Goal: Navigation & Orientation: Find specific page/section

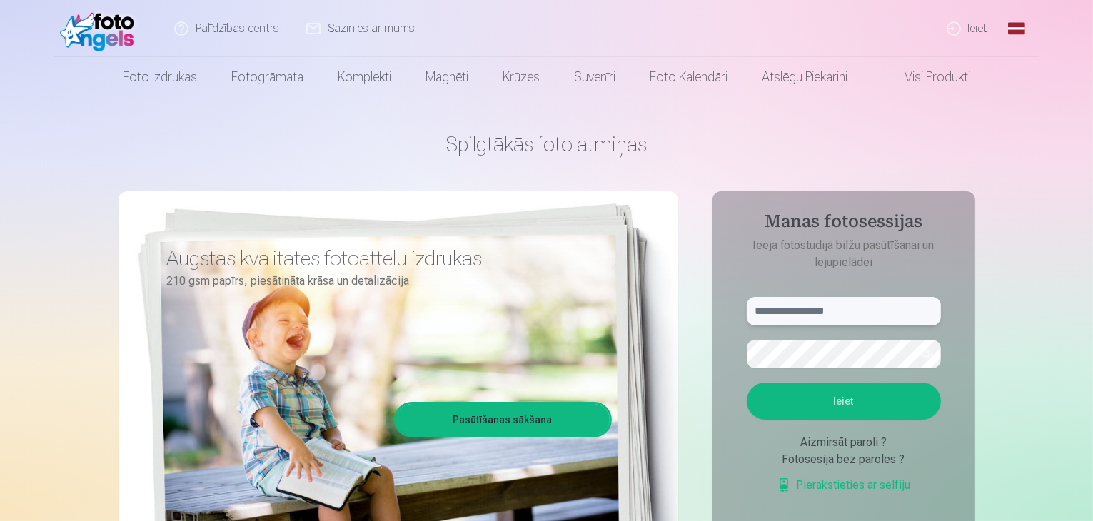
type input "**********"
click at [813, 415] on button "Ieiet" at bounding box center [844, 401] width 194 height 37
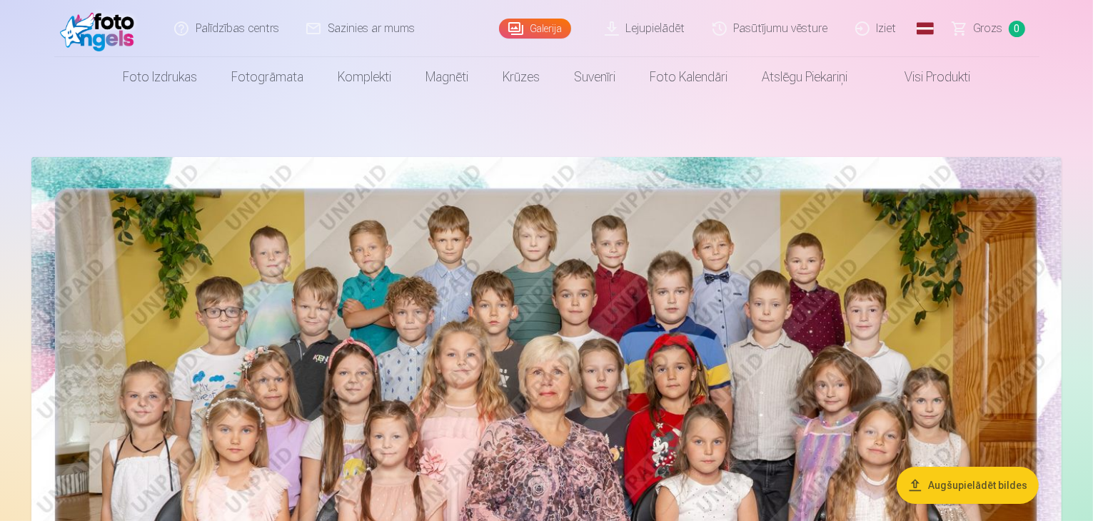
click at [819, 263] on img at bounding box center [546, 501] width 1030 height 688
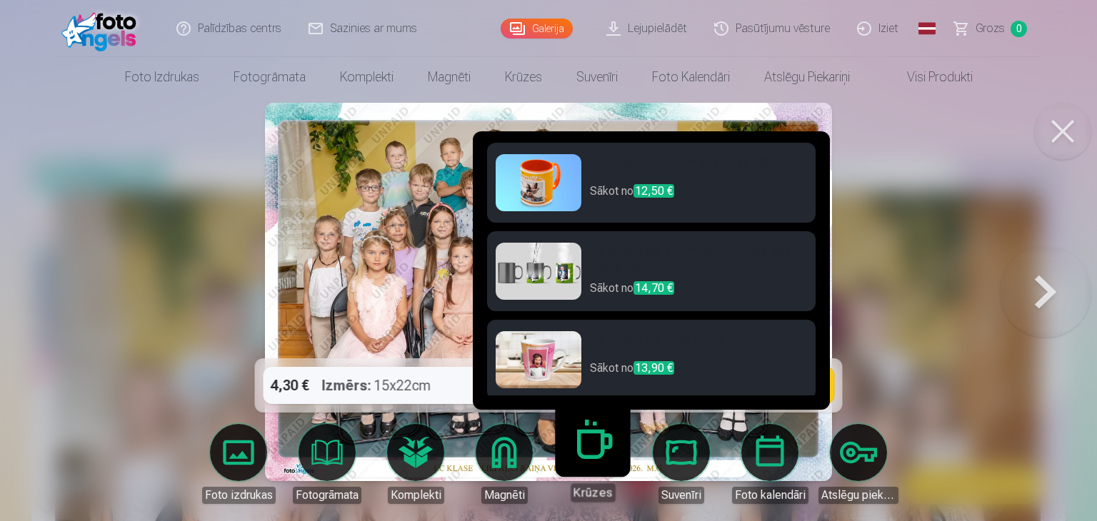
click at [925, 218] on div at bounding box center [548, 260] width 1097 height 521
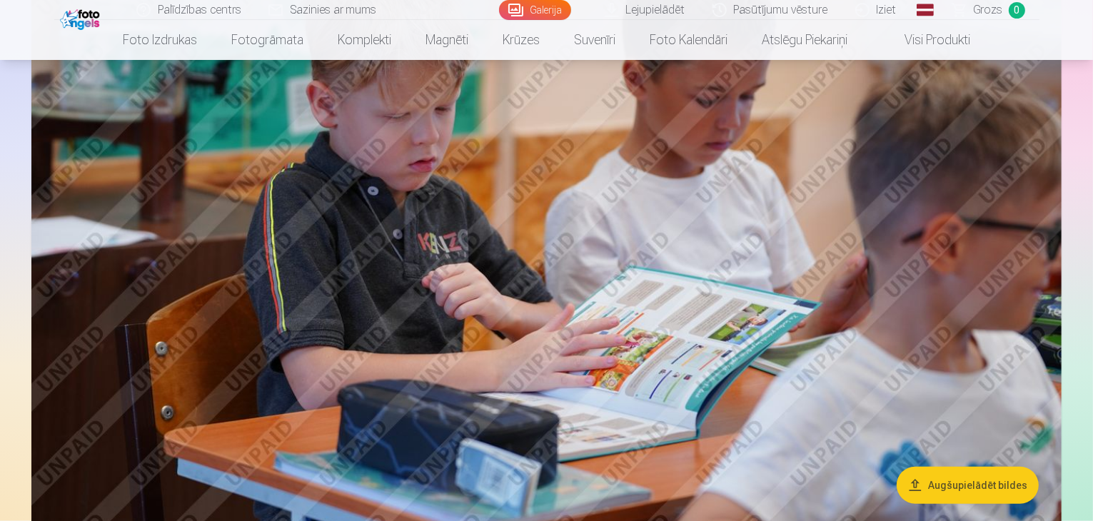
scroll to position [1285, 0]
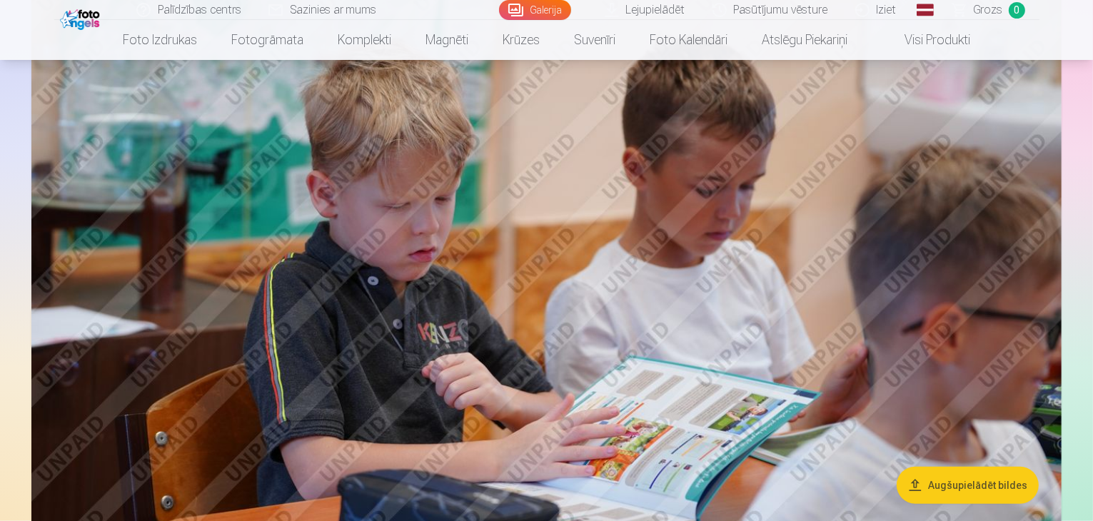
click at [724, 221] on img at bounding box center [546, 281] width 1030 height 687
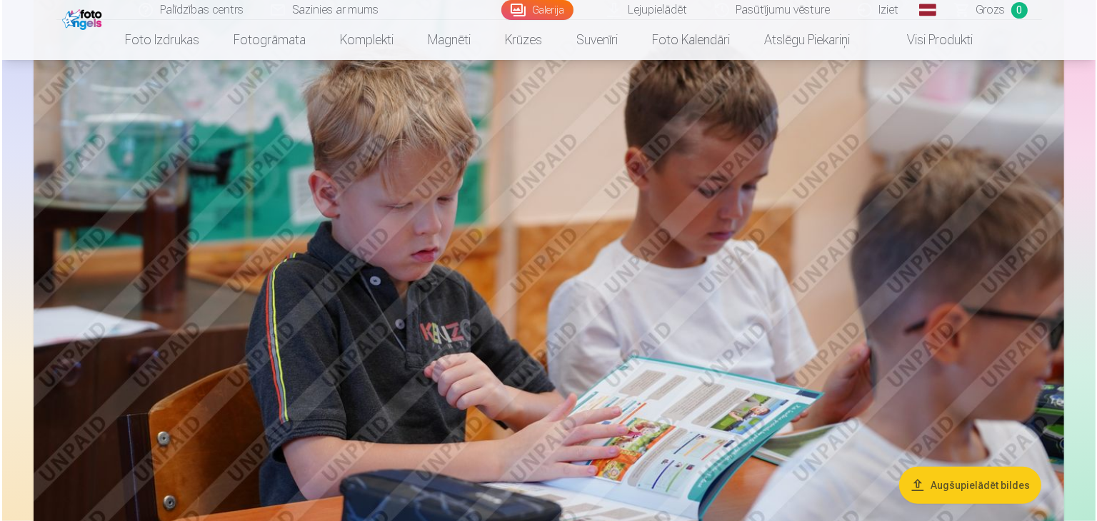
scroll to position [1287, 0]
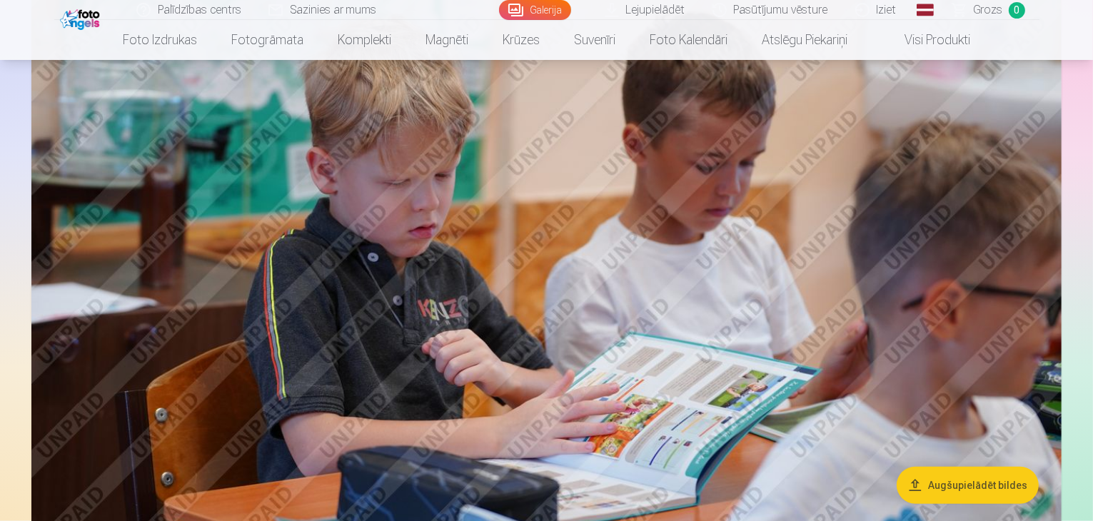
scroll to position [1285, 0]
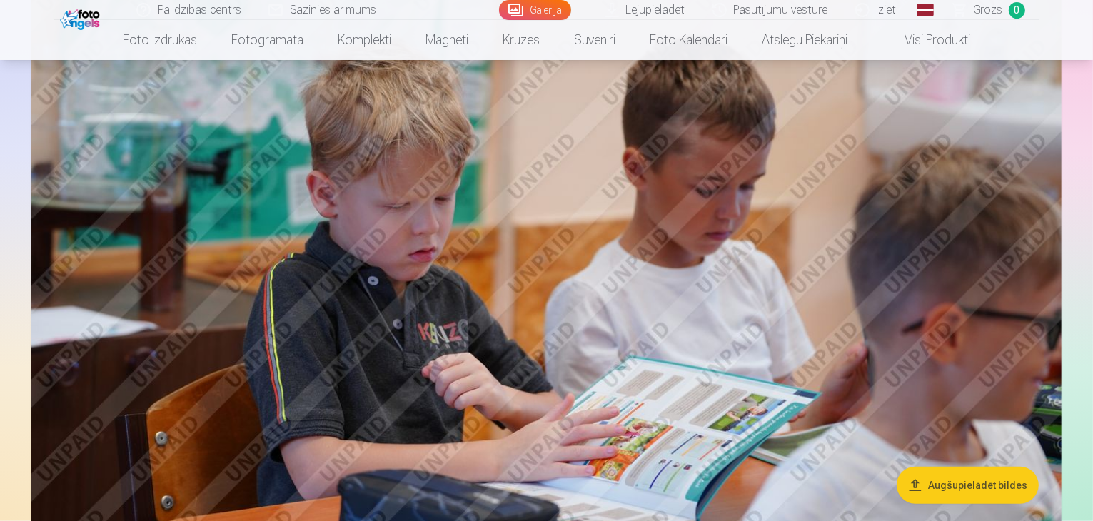
click at [883, 4] on link "Iziet" at bounding box center [876, 10] width 69 height 20
